Goal: Information Seeking & Learning: Learn about a topic

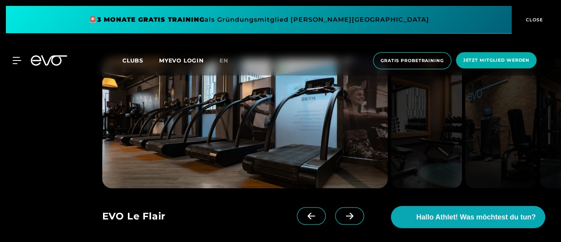
scroll to position [563, 0]
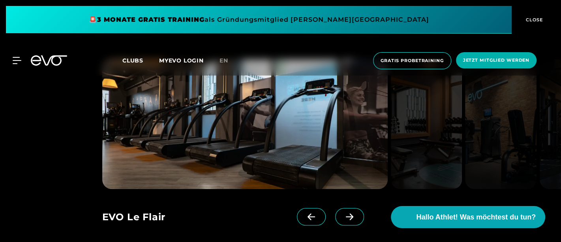
click at [340, 210] on span at bounding box center [349, 216] width 29 height 17
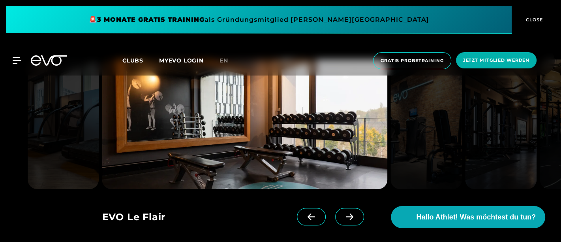
click at [340, 210] on span at bounding box center [349, 216] width 29 height 17
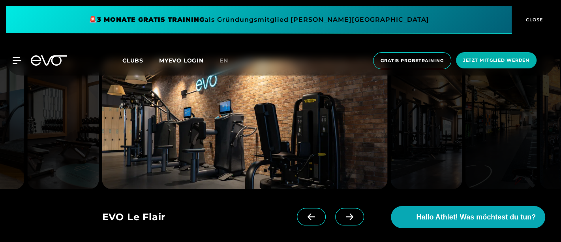
click at [340, 210] on span at bounding box center [349, 216] width 29 height 17
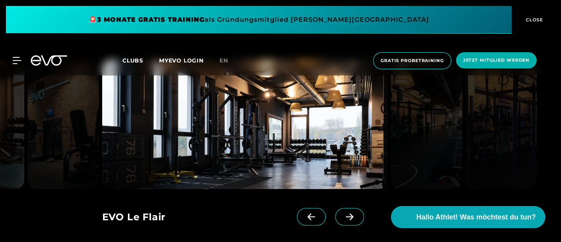
click at [340, 210] on span at bounding box center [349, 216] width 29 height 17
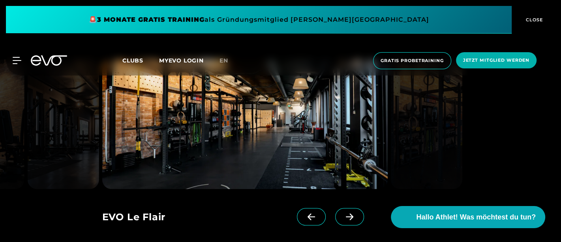
click at [340, 210] on span at bounding box center [349, 216] width 29 height 17
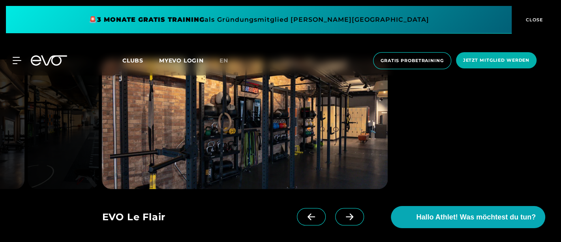
click at [340, 210] on span at bounding box center [349, 216] width 29 height 17
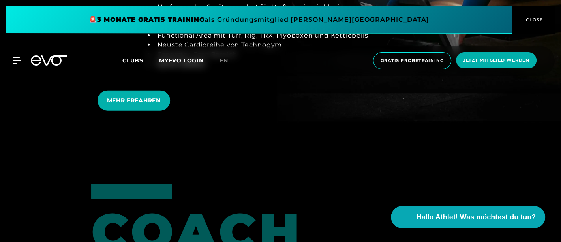
scroll to position [1377, 0]
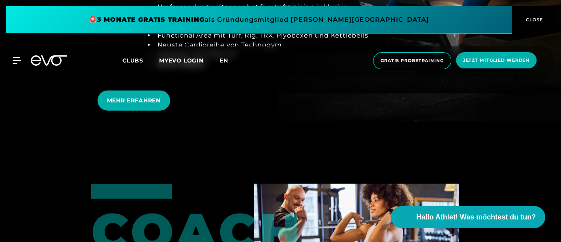
click at [224, 57] on span "en" at bounding box center [224, 60] width 9 height 7
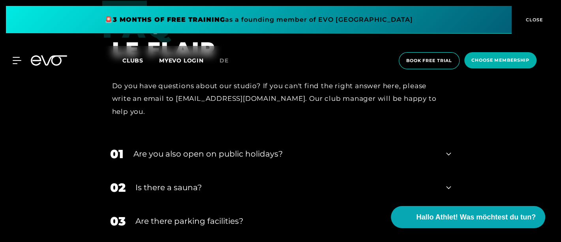
scroll to position [2273, 0]
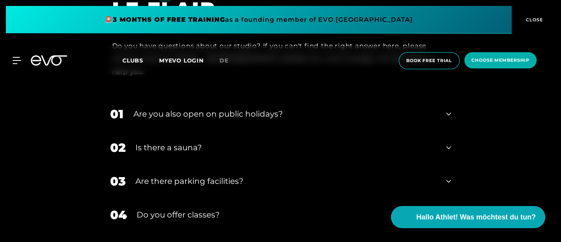
click at [312, 131] on div "02 Is there a sauna?" at bounding box center [280, 148] width 357 height 34
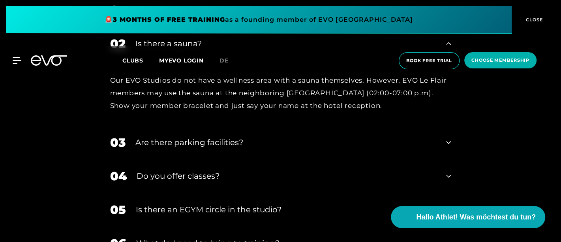
scroll to position [2400, 0]
